Goal: Task Accomplishment & Management: Use online tool/utility

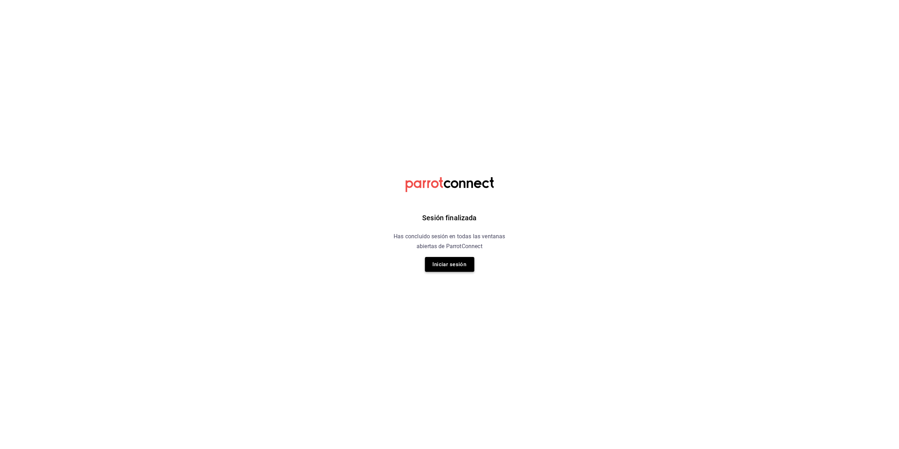
click at [448, 267] on button "Iniciar sesión" at bounding box center [449, 264] width 49 height 15
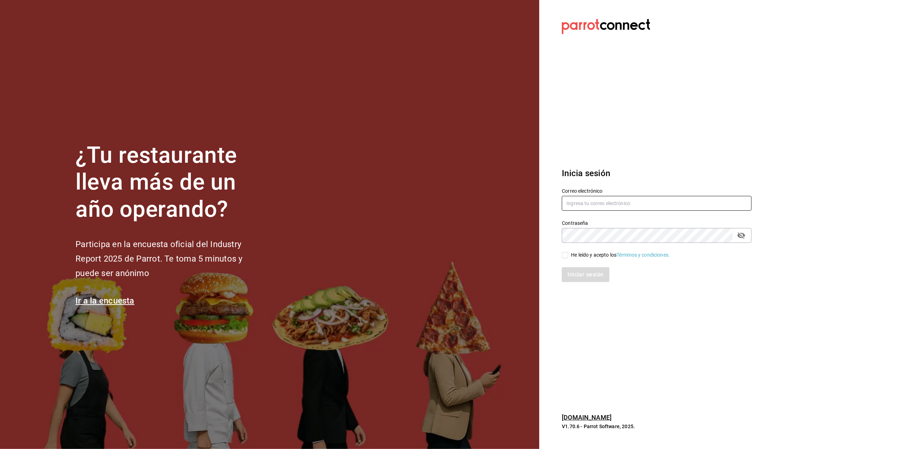
type input "cuerno.cdmx@grupocosteno.com"
click at [566, 254] on input "He leído y acepto los Términos y condiciones." at bounding box center [565, 255] width 6 height 6
checkbox input "true"
click at [583, 274] on button "Iniciar sesión" at bounding box center [586, 274] width 48 height 15
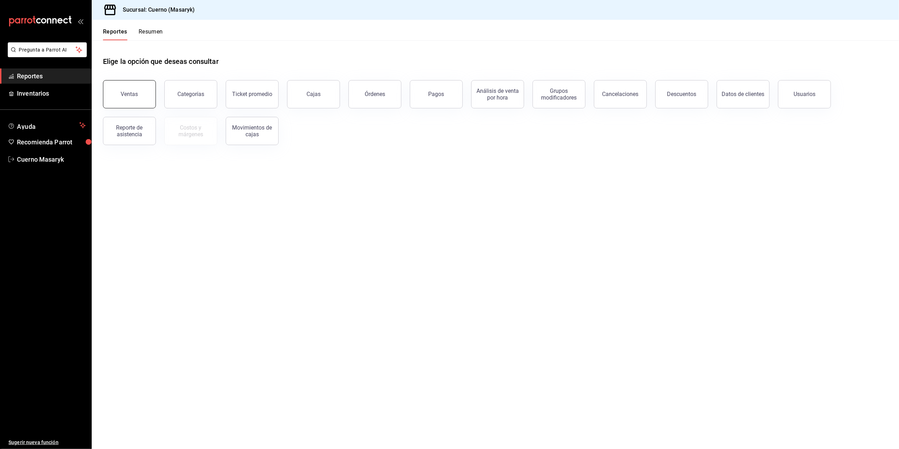
click at [138, 91] on button "Ventas" at bounding box center [129, 94] width 53 height 28
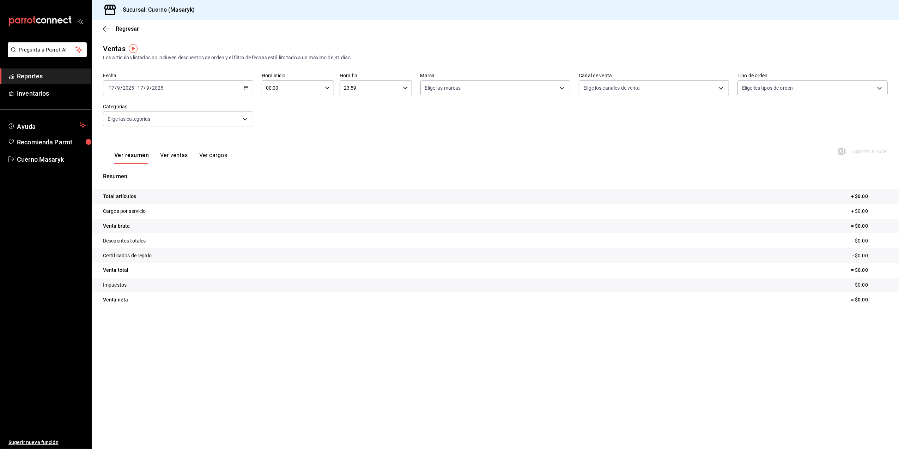
click at [247, 87] on icon "button" at bounding box center [246, 87] width 5 height 5
click at [136, 169] on span "Rango de fechas" at bounding box center [136, 172] width 55 height 7
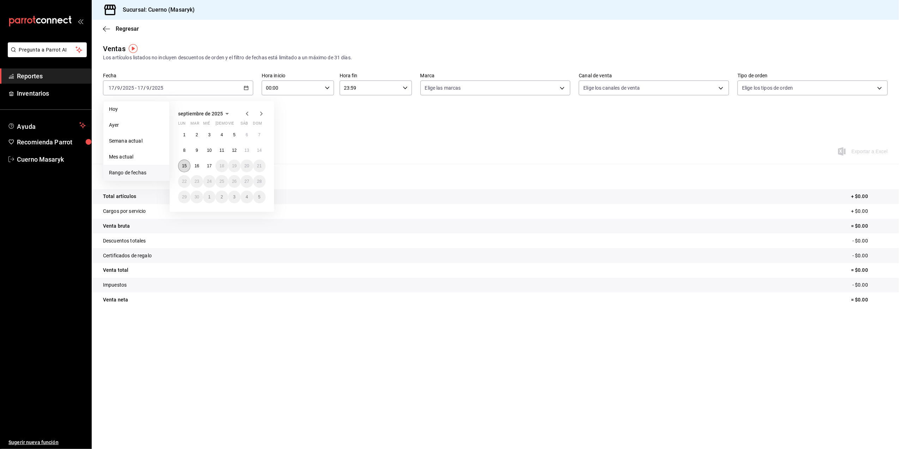
click at [183, 164] on abbr "15" at bounding box center [184, 165] width 5 height 5
click at [198, 164] on abbr "16" at bounding box center [196, 165] width 5 height 5
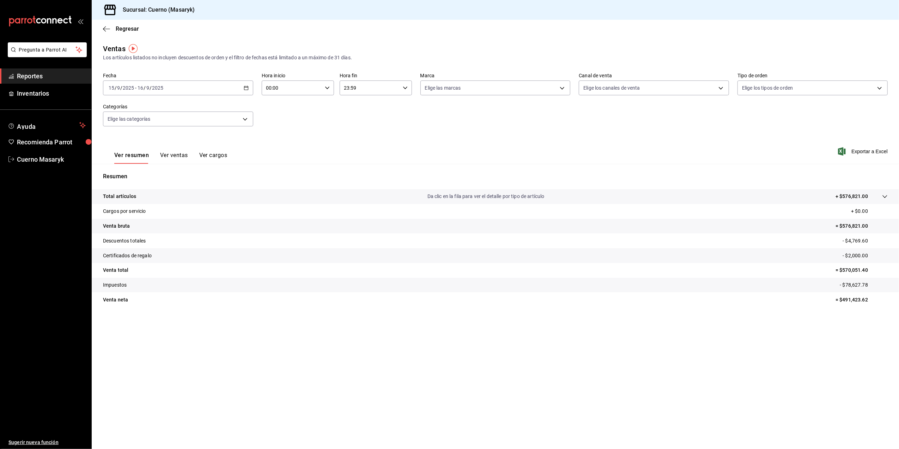
click at [328, 86] on icon "button" at bounding box center [327, 87] width 5 height 5
click at [282, 141] on span "05" at bounding box center [279, 144] width 25 height 6
type input "05:00"
click at [322, 100] on button "00" at bounding box center [317, 106] width 34 height 14
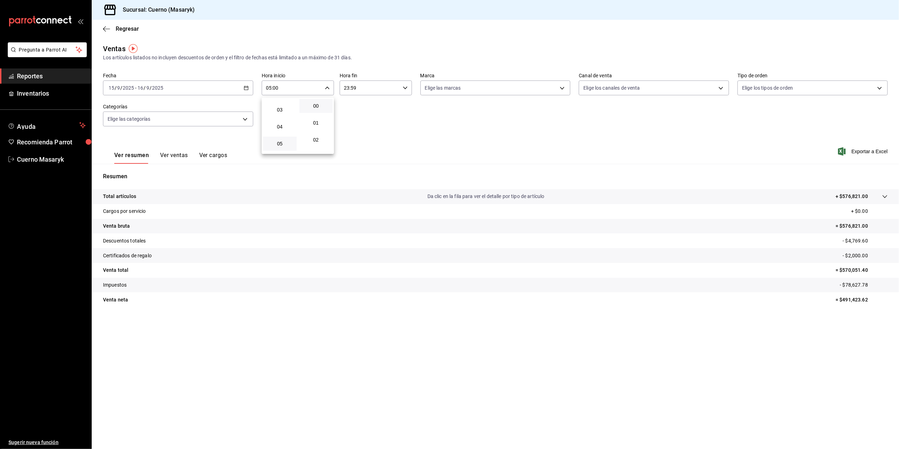
click at [404, 86] on div at bounding box center [449, 224] width 899 height 449
click at [404, 86] on icon "button" at bounding box center [405, 87] width 5 height 5
click at [360, 124] on span "05" at bounding box center [357, 123] width 25 height 6
click at [390, 102] on button "00" at bounding box center [394, 106] width 34 height 14
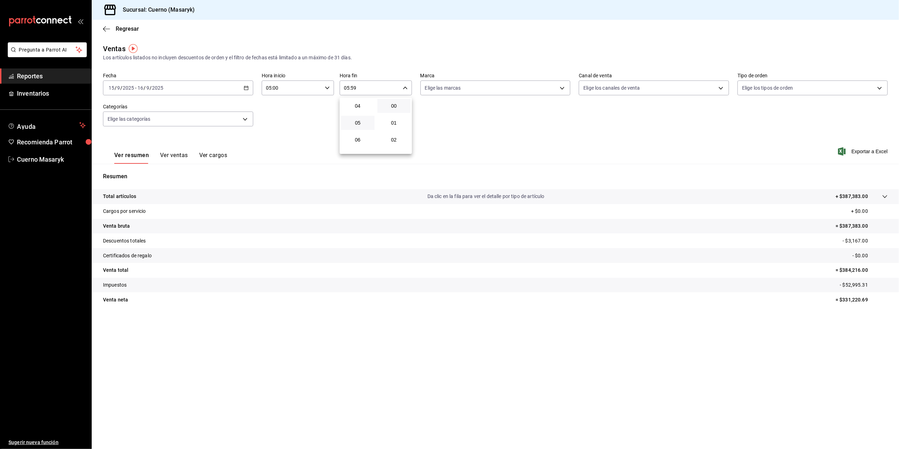
type input "05:00"
click at [564, 88] on div at bounding box center [449, 224] width 899 height 449
click at [564, 88] on body "Pregunta a Parrot AI Reportes Inventarios Ayuda Recomienda Parrot Cuerno Masary…" at bounding box center [449, 224] width 899 height 449
click at [506, 110] on li "Ver todas" at bounding box center [496, 114] width 150 height 21
type input "4ea0d660-02b3-4785-bb88-48b5ef6e196c"
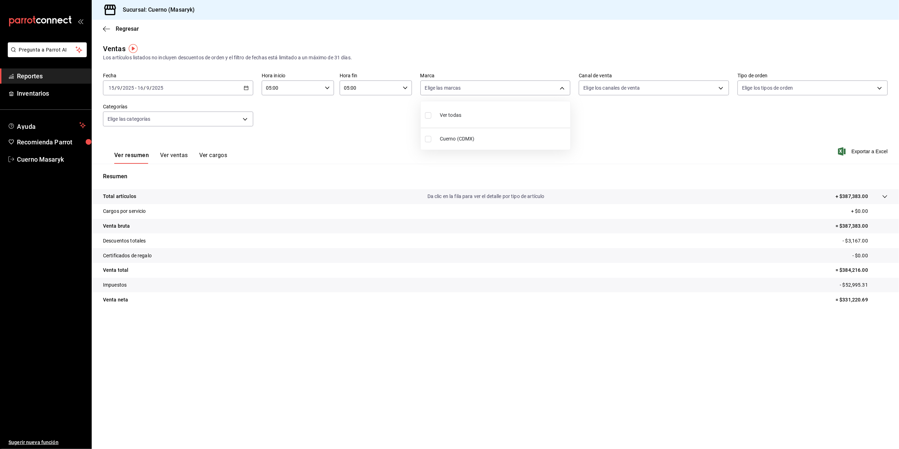
checkbox input "true"
click at [723, 87] on div at bounding box center [449, 224] width 899 height 449
click at [723, 87] on body "Pregunta a Parrot AI Reportes Inventarios Ayuda Recomienda Parrot Cuerno Masary…" at bounding box center [449, 224] width 899 height 449
click at [684, 115] on li "Ver todos" at bounding box center [655, 114] width 150 height 21
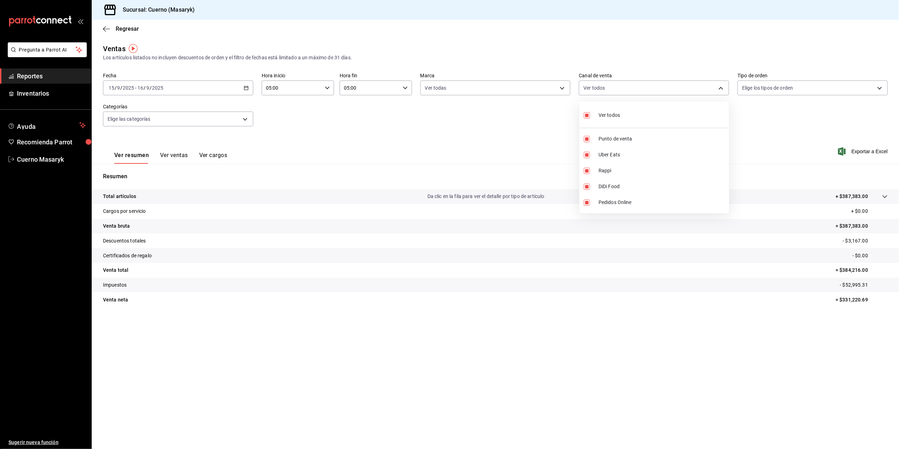
type input "PARROT,UBER_EATS,RAPPI,DIDI_FOOD,ONLINE"
checkbox input "true"
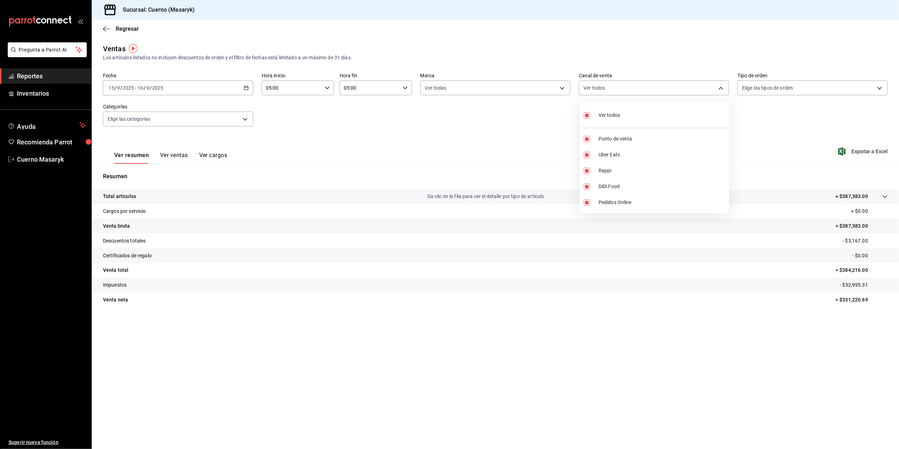
checkbox input "true"
click at [867, 151] on div at bounding box center [449, 224] width 899 height 449
click at [869, 153] on span "Exportar a Excel" at bounding box center [864, 151] width 48 height 8
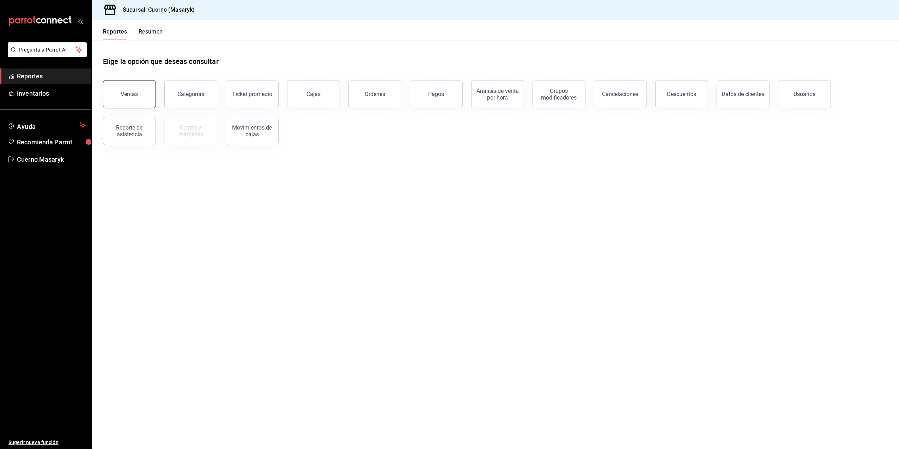
click at [133, 86] on button "Ventas" at bounding box center [129, 94] width 53 height 28
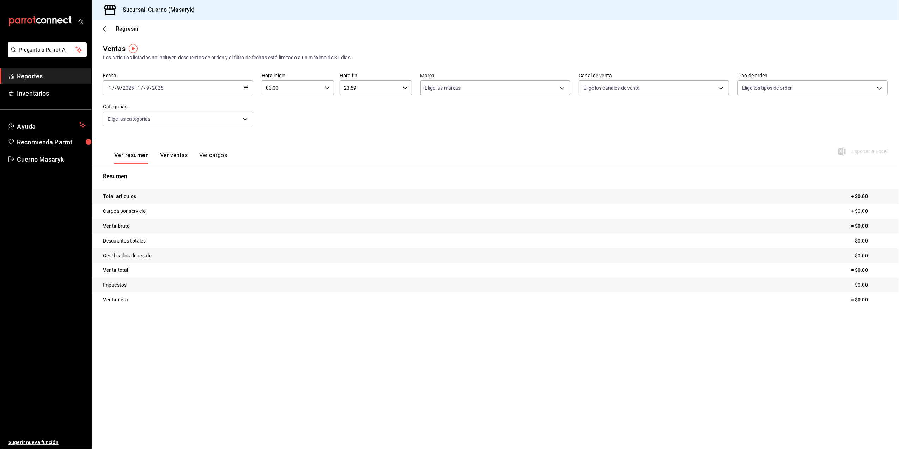
click at [244, 86] on icon "button" at bounding box center [246, 87] width 5 height 5
click at [137, 153] on span "Mes actual" at bounding box center [136, 156] width 55 height 7
click at [249, 89] on div "2025-09-01 1 / 9 / 2025 - 2025-09-17 17 / 9 / 2025" at bounding box center [178, 87] width 150 height 15
click at [249, 90] on div "2025-09-01 1 / 9 / 2025 - 2025-09-17 17 / 9 / 2025" at bounding box center [178, 87] width 150 height 15
click at [239, 87] on div "2025-09-01 1 / 9 / 2025 - 2025-09-17 17 / 9 / 2025" at bounding box center [178, 87] width 150 height 15
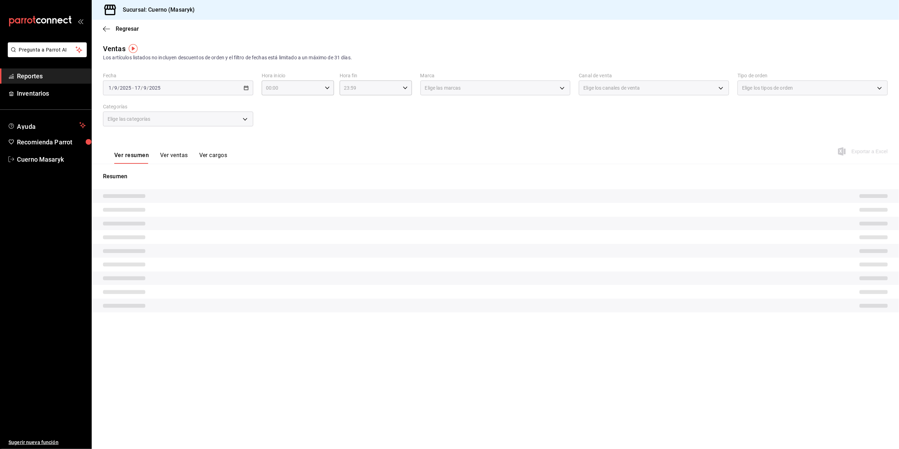
click at [244, 81] on div "2025-09-01 1 / 9 / 2025 - 2025-09-17 17 / 9 / 2025" at bounding box center [178, 87] width 150 height 15
click at [246, 83] on div "2025-09-01 1 / 9 / 2025 - 2025-09-17 17 / 9 / 2025" at bounding box center [178, 87] width 150 height 15
click at [245, 83] on div "2025-09-01 1 / 9 / 2025 - 2025-09-17 17 / 9 / 2025" at bounding box center [178, 87] width 150 height 15
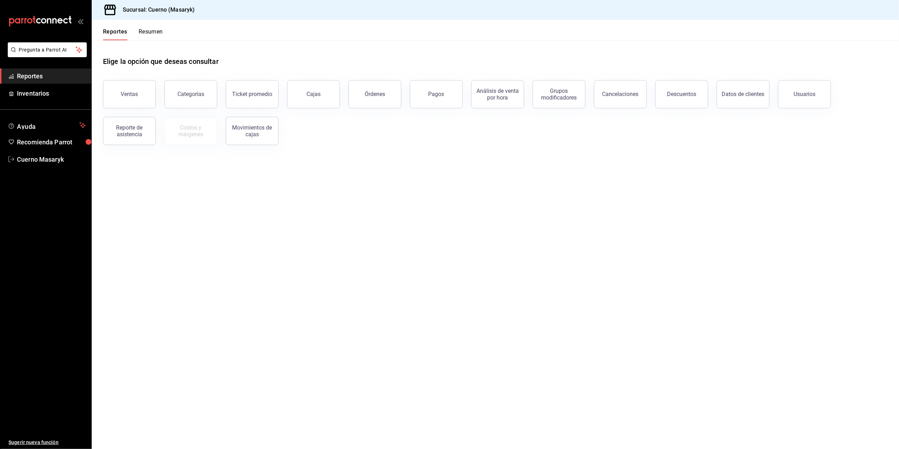
click at [143, 91] on button "Ventas" at bounding box center [129, 94] width 53 height 28
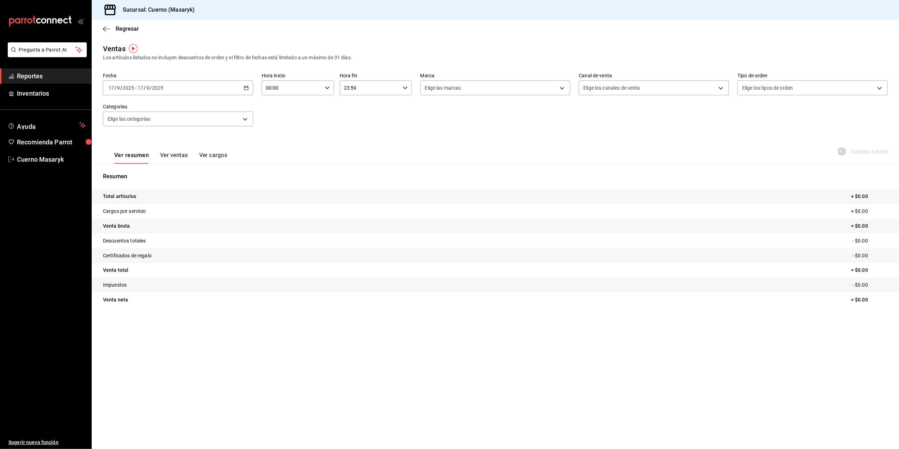
click at [246, 88] on icon "button" at bounding box center [246, 87] width 5 height 5
click at [140, 171] on span "Rango de fechas" at bounding box center [136, 172] width 55 height 7
click at [198, 165] on abbr "16" at bounding box center [196, 165] width 5 height 5
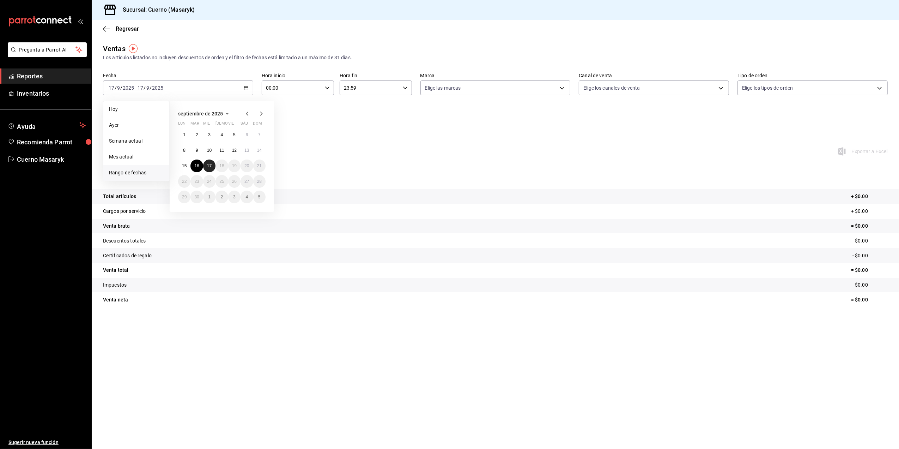
click at [210, 166] on abbr "17" at bounding box center [209, 165] width 5 height 5
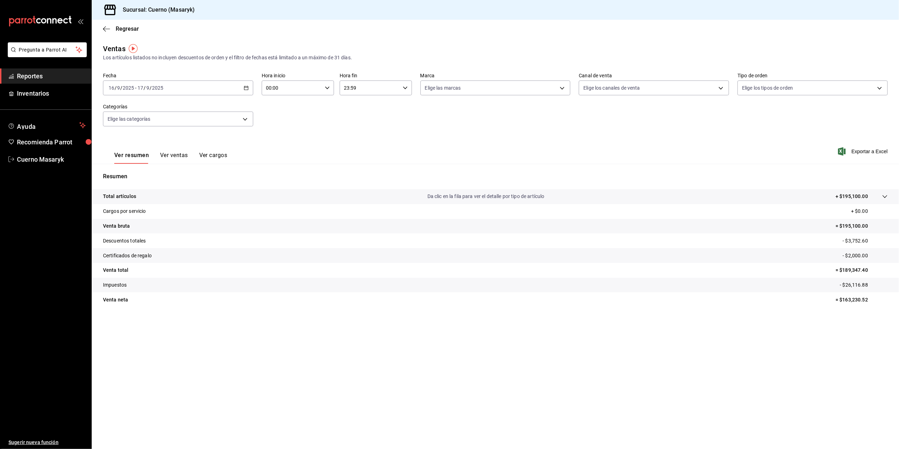
click at [329, 88] on icon "button" at bounding box center [327, 87] width 5 height 5
click at [283, 145] on span "05" at bounding box center [279, 144] width 25 height 6
type input "05:00"
click at [319, 101] on button "00" at bounding box center [317, 106] width 34 height 14
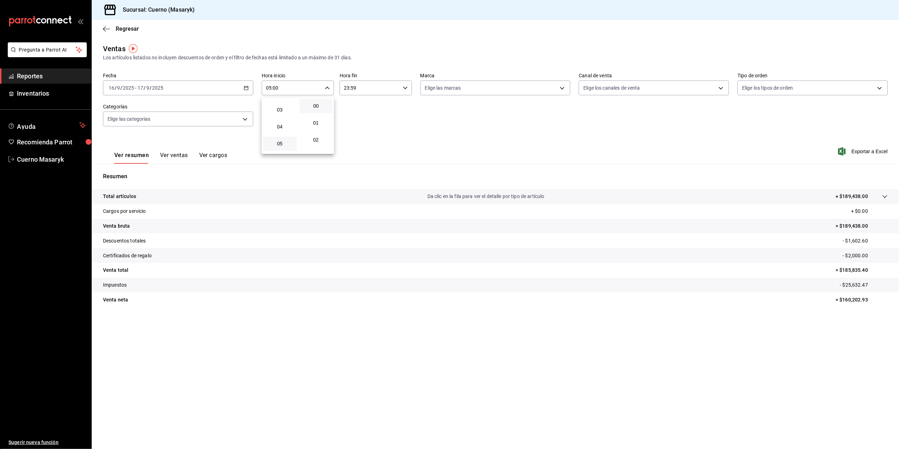
click at [409, 87] on div at bounding box center [449, 224] width 899 height 449
click at [408, 85] on div "23:59 Hora fin" at bounding box center [376, 87] width 72 height 15
click at [357, 124] on span "05" at bounding box center [357, 123] width 25 height 6
click at [395, 107] on span "00" at bounding box center [394, 106] width 25 height 6
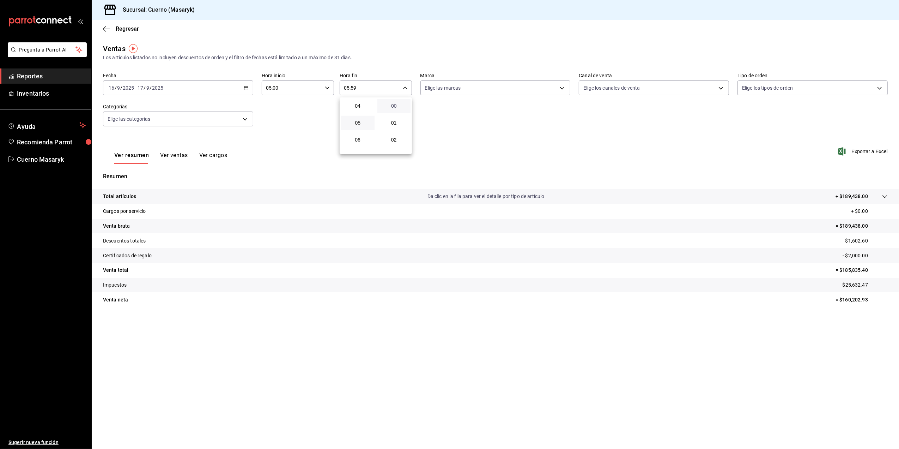
type input "05:00"
click at [563, 90] on div at bounding box center [449, 224] width 899 height 449
click at [563, 87] on body "Pregunta a Parrot AI Reportes Inventarios Ayuda Recomienda Parrot Cuerno Masary…" at bounding box center [449, 224] width 899 height 449
click at [515, 123] on li "Ver todas" at bounding box center [496, 114] width 150 height 21
type input "4ea0d660-02b3-4785-bb88-48b5ef6e196c"
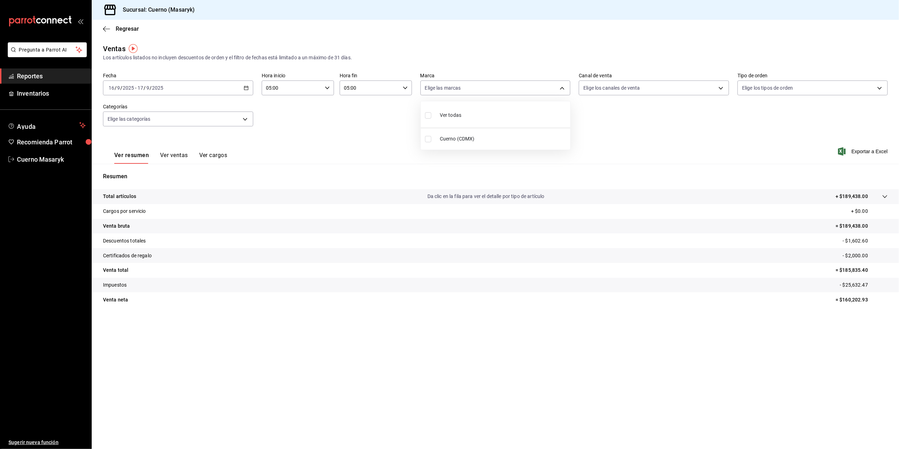
checkbox input "true"
click at [723, 86] on div at bounding box center [449, 224] width 899 height 449
click at [720, 88] on body "Pregunta a Parrot AI Reportes Inventarios Ayuda Recomienda Parrot Cuerno Masary…" at bounding box center [449, 224] width 899 height 449
click at [685, 112] on li "Ver todos" at bounding box center [655, 114] width 150 height 21
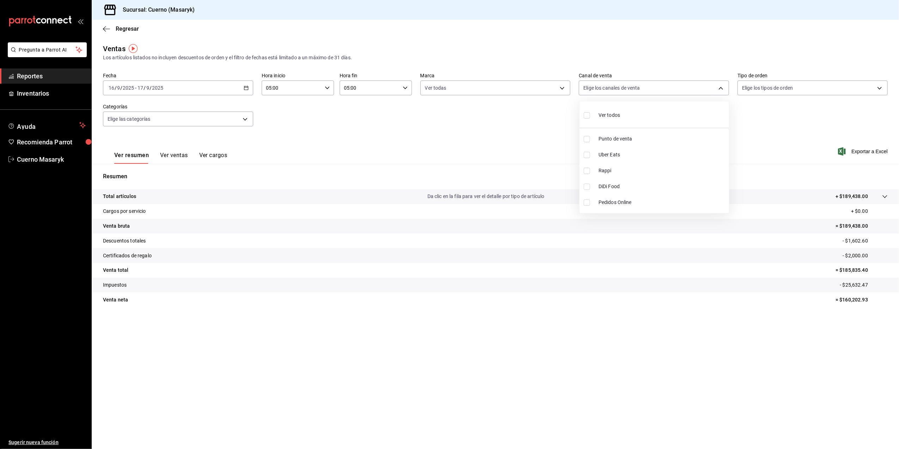
type input "PARROT,UBER_EATS,RAPPI,DIDI_FOOD,ONLINE"
checkbox input "true"
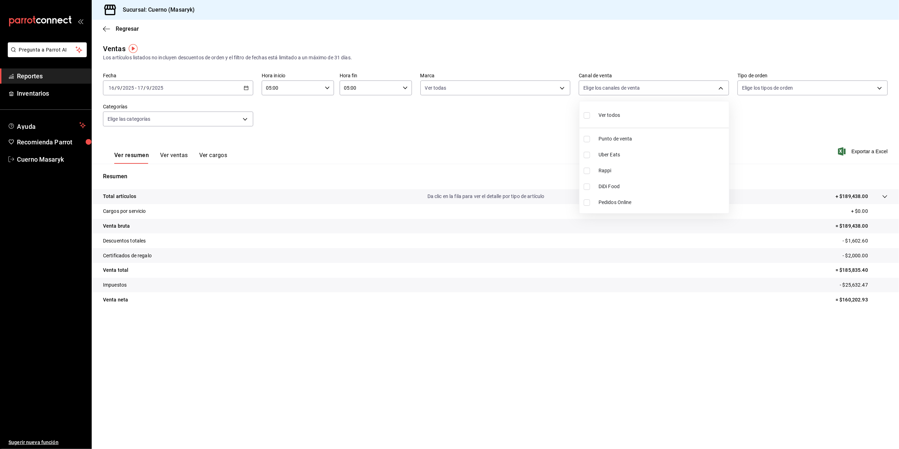
checkbox input "true"
click at [874, 151] on div at bounding box center [449, 224] width 899 height 449
click at [864, 152] on span "Exportar a Excel" at bounding box center [864, 151] width 48 height 8
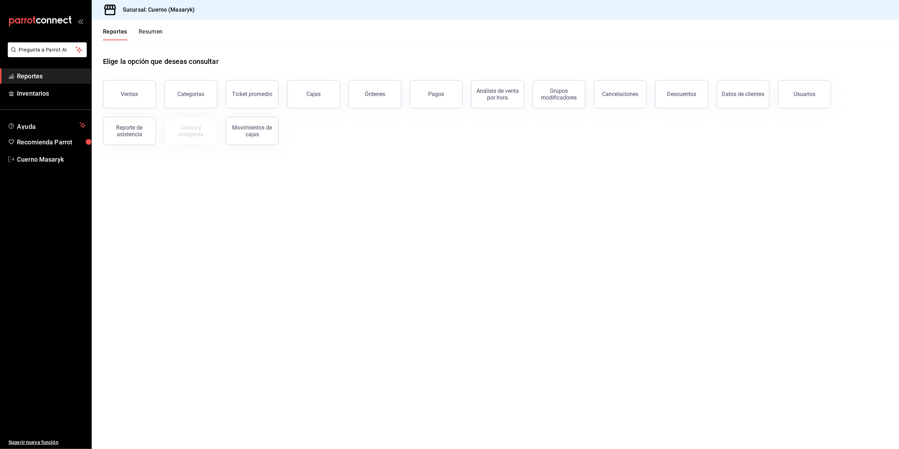
click at [42, 79] on span "Reportes" at bounding box center [51, 76] width 69 height 10
drag, startPoint x: 118, startPoint y: 97, endPoint x: 114, endPoint y: 98, distance: 3.7
click at [119, 97] on button "Ventas" at bounding box center [129, 94] width 53 height 28
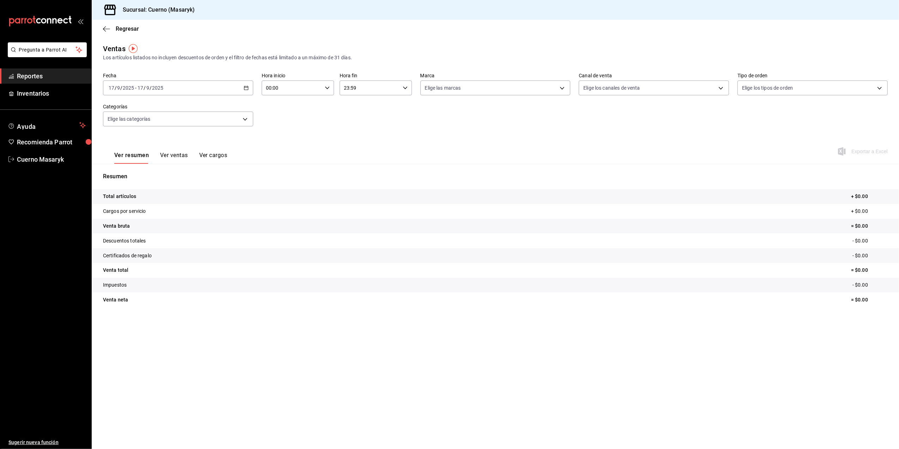
click at [248, 88] on \(Stroke\) "button" at bounding box center [246, 88] width 4 height 4
click at [133, 174] on span "Rango de fechas" at bounding box center [136, 172] width 55 height 7
click at [198, 167] on abbr "16" at bounding box center [196, 165] width 5 height 5
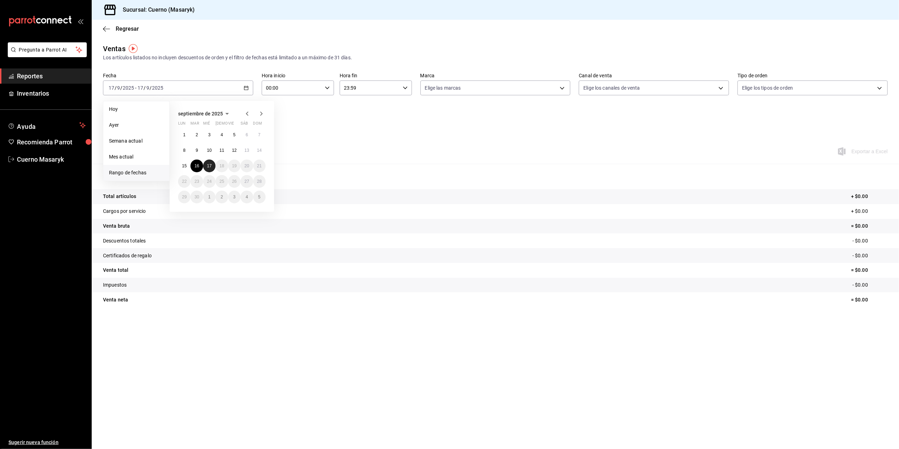
click at [211, 170] on button "17" at bounding box center [209, 165] width 12 height 13
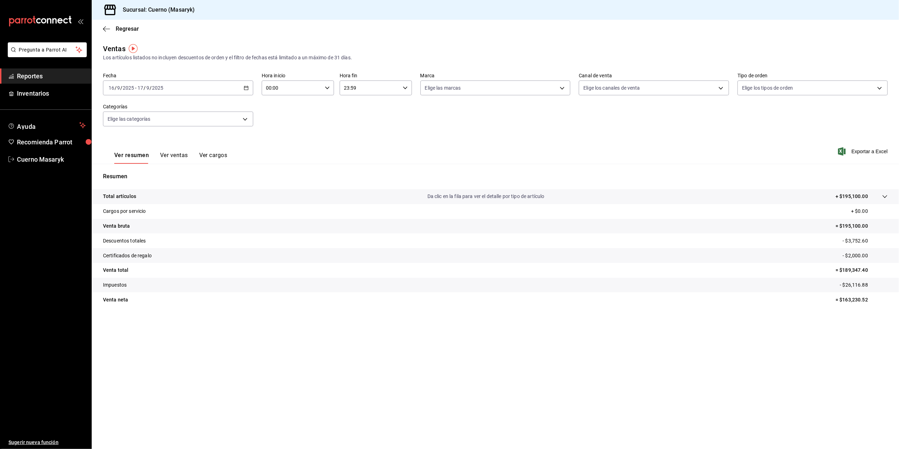
click at [328, 86] on icon "button" at bounding box center [327, 87] width 5 height 5
click at [283, 144] on span "05" at bounding box center [279, 144] width 25 height 6
type input "05:00"
click at [318, 108] on span "00" at bounding box center [316, 106] width 25 height 6
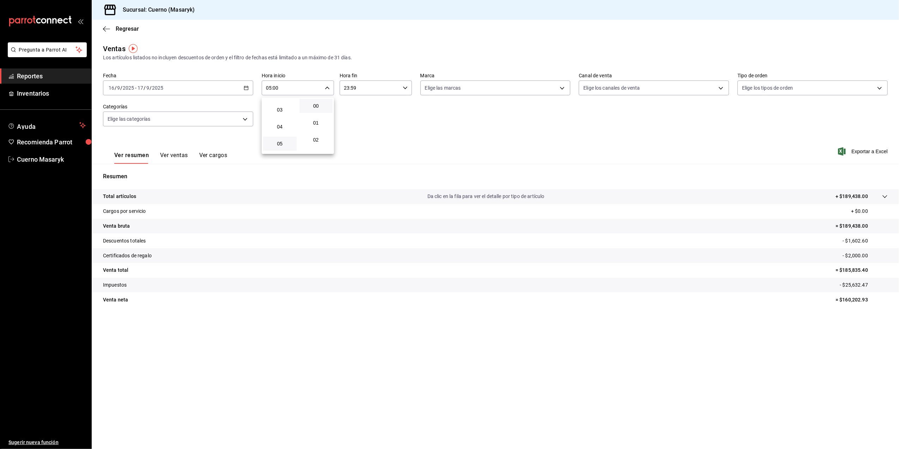
click at [404, 88] on div at bounding box center [449, 224] width 899 height 449
click at [404, 87] on \(Stroke\) "button" at bounding box center [405, 87] width 4 height 2
click at [359, 144] on span "05" at bounding box center [357, 144] width 25 height 6
click at [394, 106] on span "00" at bounding box center [394, 106] width 25 height 6
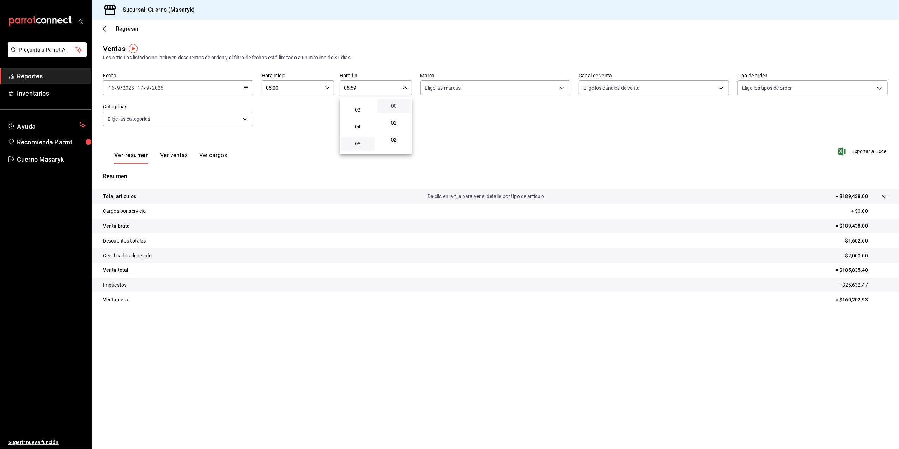
type input "05:00"
click at [562, 88] on div at bounding box center [449, 224] width 899 height 449
click at [562, 88] on body "Pregunta a Parrot AI Reportes Inventarios Ayuda Recomienda Parrot Cuerno Masary…" at bounding box center [449, 224] width 899 height 449
click at [549, 113] on li "Ver todas" at bounding box center [496, 114] width 150 height 21
type input "4ea0d660-02b3-4785-bb88-48b5ef6e196c"
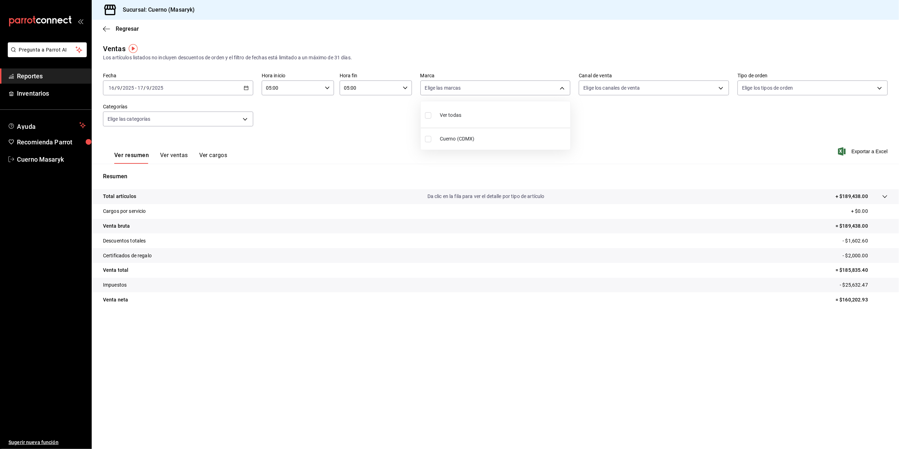
checkbox input "true"
click at [723, 89] on div at bounding box center [449, 224] width 899 height 449
click at [720, 88] on body "Pregunta a Parrot AI Reportes Inventarios Ayuda Recomienda Parrot Cuerno Masary…" at bounding box center [449, 224] width 899 height 449
click at [633, 115] on li "Ver todos" at bounding box center [655, 114] width 150 height 21
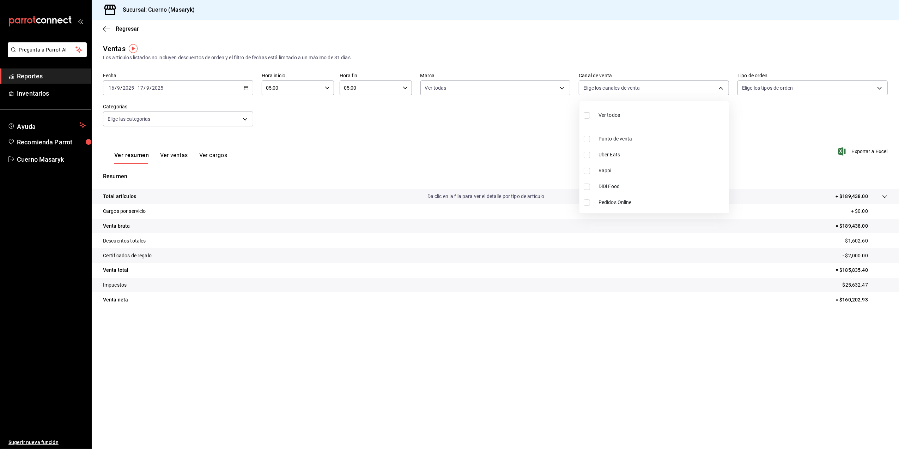
type input "PARROT,UBER_EATS,RAPPI,DIDI_FOOD,ONLINE"
checkbox input "true"
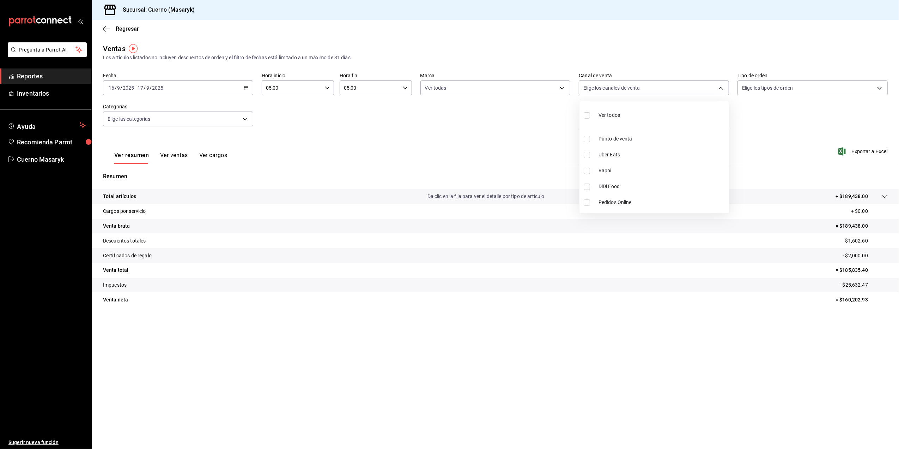
checkbox input "true"
click at [720, 87] on div at bounding box center [449, 224] width 899 height 449
click at [866, 154] on span "Exportar a Excel" at bounding box center [864, 151] width 48 height 8
click at [246, 89] on icon "button" at bounding box center [246, 87] width 5 height 5
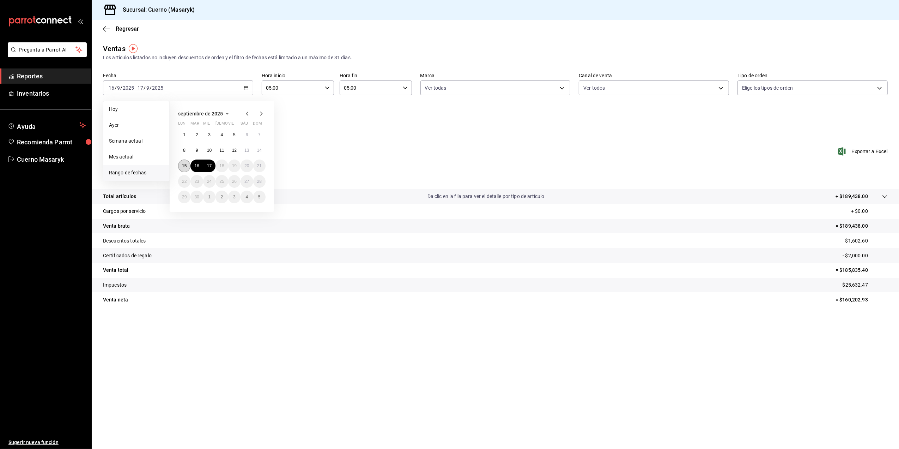
click at [186, 168] on abbr "15" at bounding box center [184, 165] width 5 height 5
click at [200, 166] on button "16" at bounding box center [197, 165] width 12 height 13
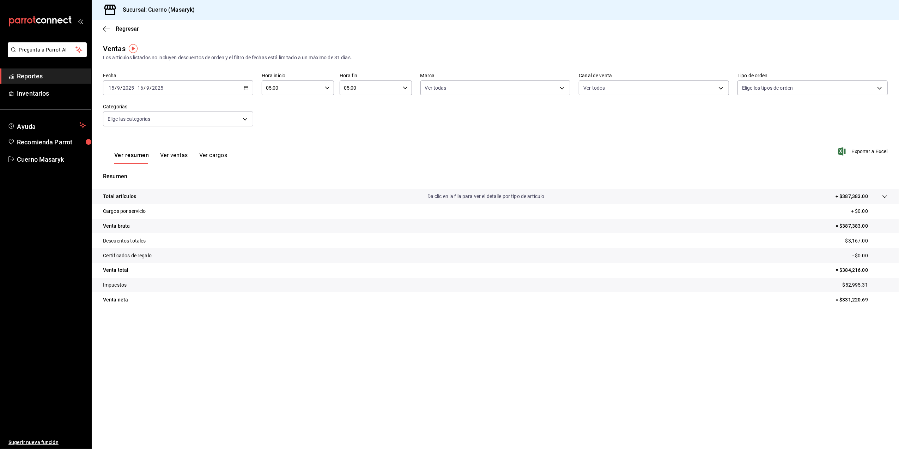
click at [327, 88] on \(Stroke\) "button" at bounding box center [327, 87] width 4 height 2
click at [274, 105] on span "05" at bounding box center [279, 106] width 25 height 6
click at [320, 107] on span "00" at bounding box center [316, 106] width 25 height 6
click at [405, 89] on div at bounding box center [449, 224] width 899 height 449
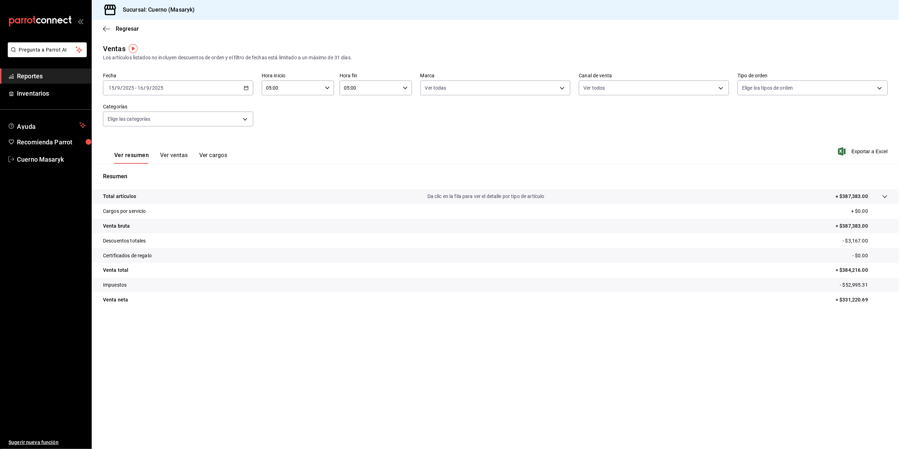
click at [406, 85] on icon "button" at bounding box center [405, 87] width 5 height 5
click at [352, 103] on span "05" at bounding box center [357, 106] width 25 height 6
click at [390, 106] on span "00" at bounding box center [394, 106] width 25 height 6
click at [868, 154] on div at bounding box center [449, 224] width 899 height 449
click at [868, 150] on span "Exportar a Excel" at bounding box center [864, 151] width 48 height 8
